Goal: Task Accomplishment & Management: Manage account settings

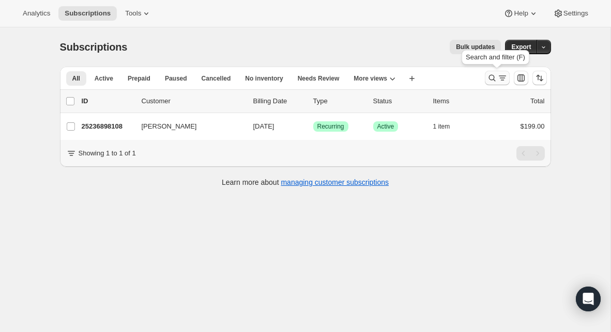
click at [492, 81] on icon "Search and filter results" at bounding box center [492, 78] width 10 height 10
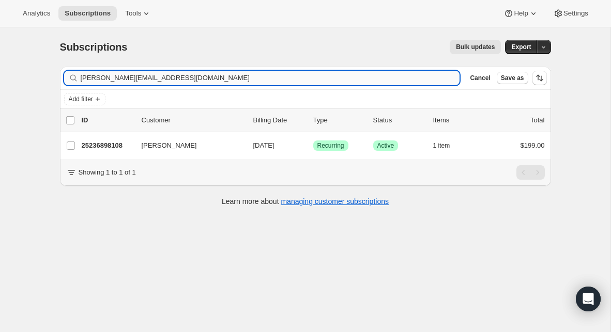
click at [397, 82] on input "[PERSON_NAME][EMAIL_ADDRESS][DOMAIN_NAME]" at bounding box center [270, 78] width 379 height 14
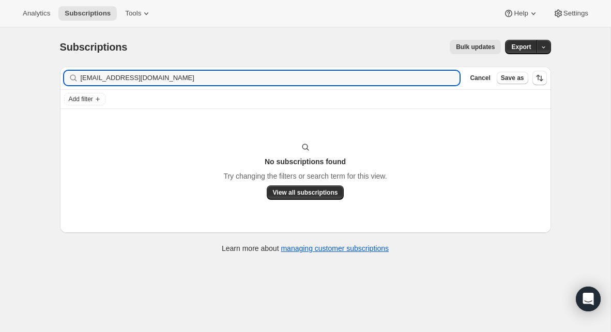
type input "[EMAIL_ADDRESS][DOMAIN_NAME]"
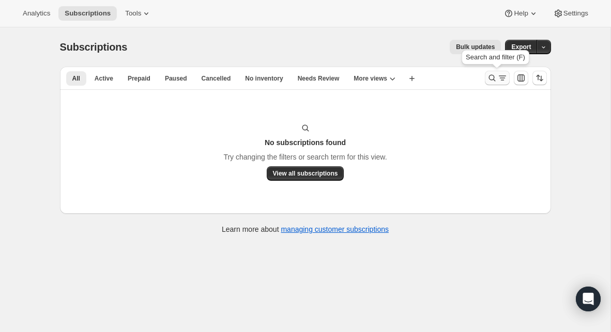
click at [491, 79] on icon "Search and filter results" at bounding box center [492, 78] width 10 height 10
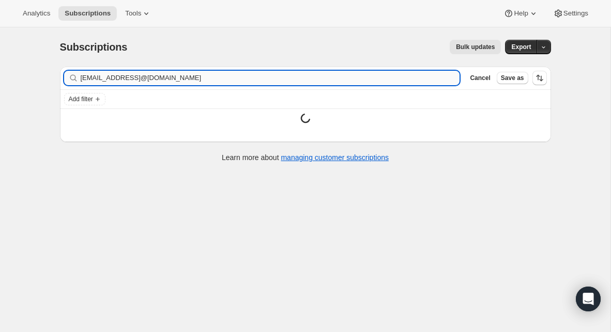
click at [318, 80] on input "[EMAIL_ADDRESS]@[DOMAIN_NAME]" at bounding box center [270, 78] width 379 height 14
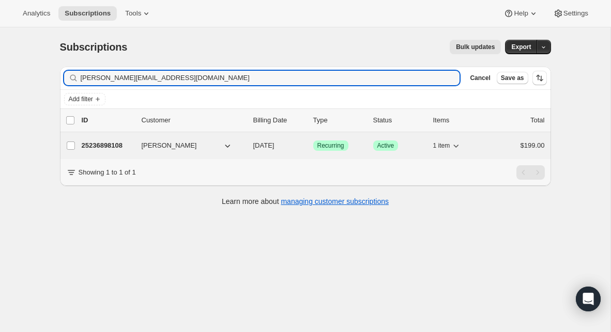
type input "[PERSON_NAME][EMAIL_ADDRESS][DOMAIN_NAME]"
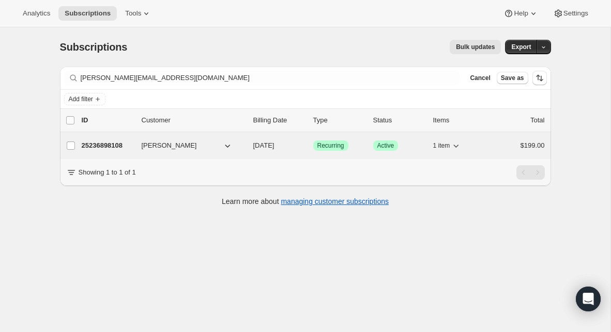
click at [111, 148] on p "25236898108" at bounding box center [108, 146] width 52 height 10
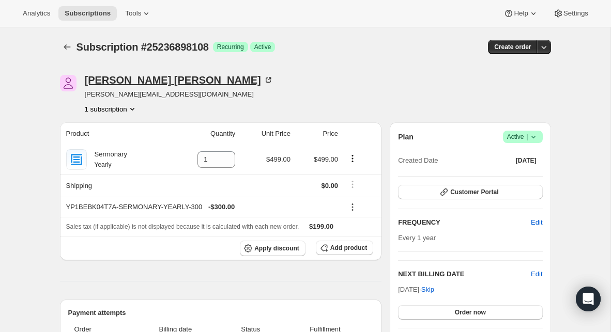
click at [129, 82] on div "[PERSON_NAME]" at bounding box center [179, 80] width 189 height 10
